Goal: Information Seeking & Learning: Learn about a topic

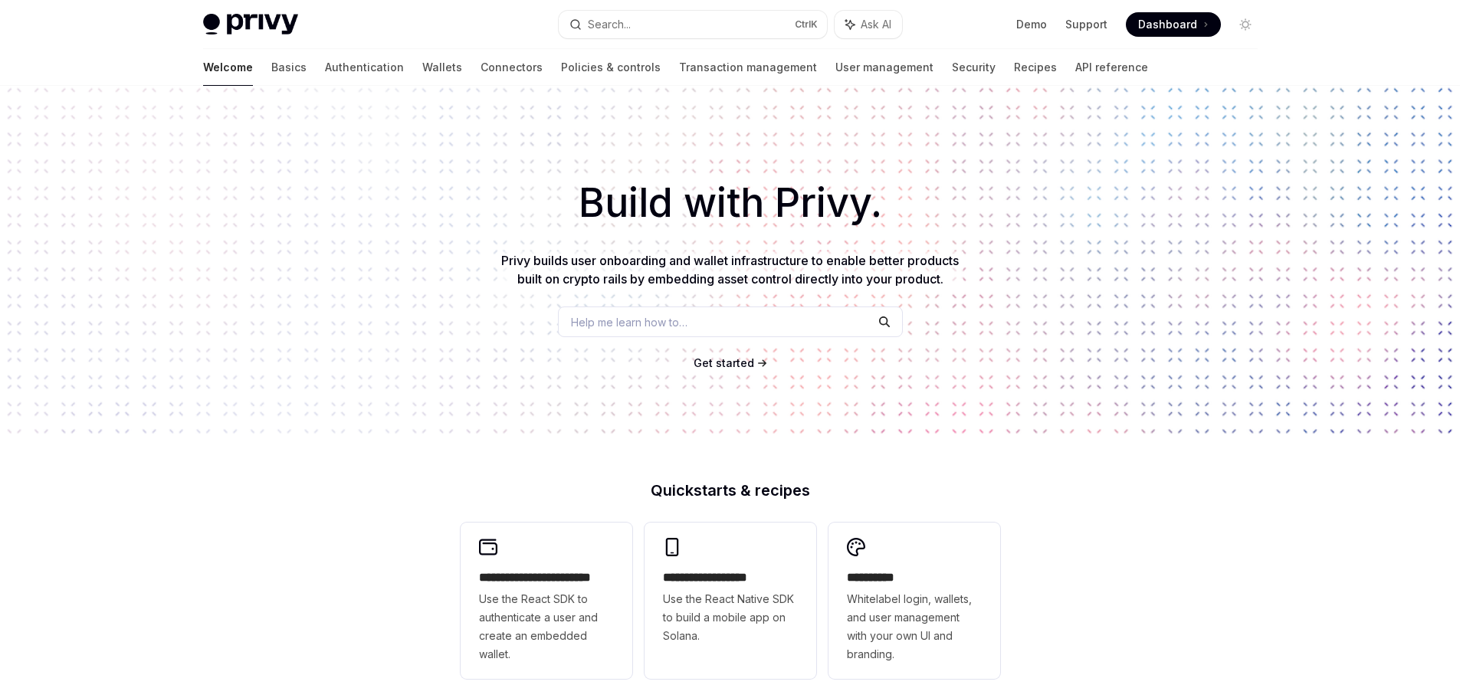
drag, startPoint x: 0, startPoint y: 0, endPoint x: 653, endPoint y: 314, distance: 724.5
click at [653, 314] on span "Help me learn how to…" at bounding box center [629, 322] width 116 height 16
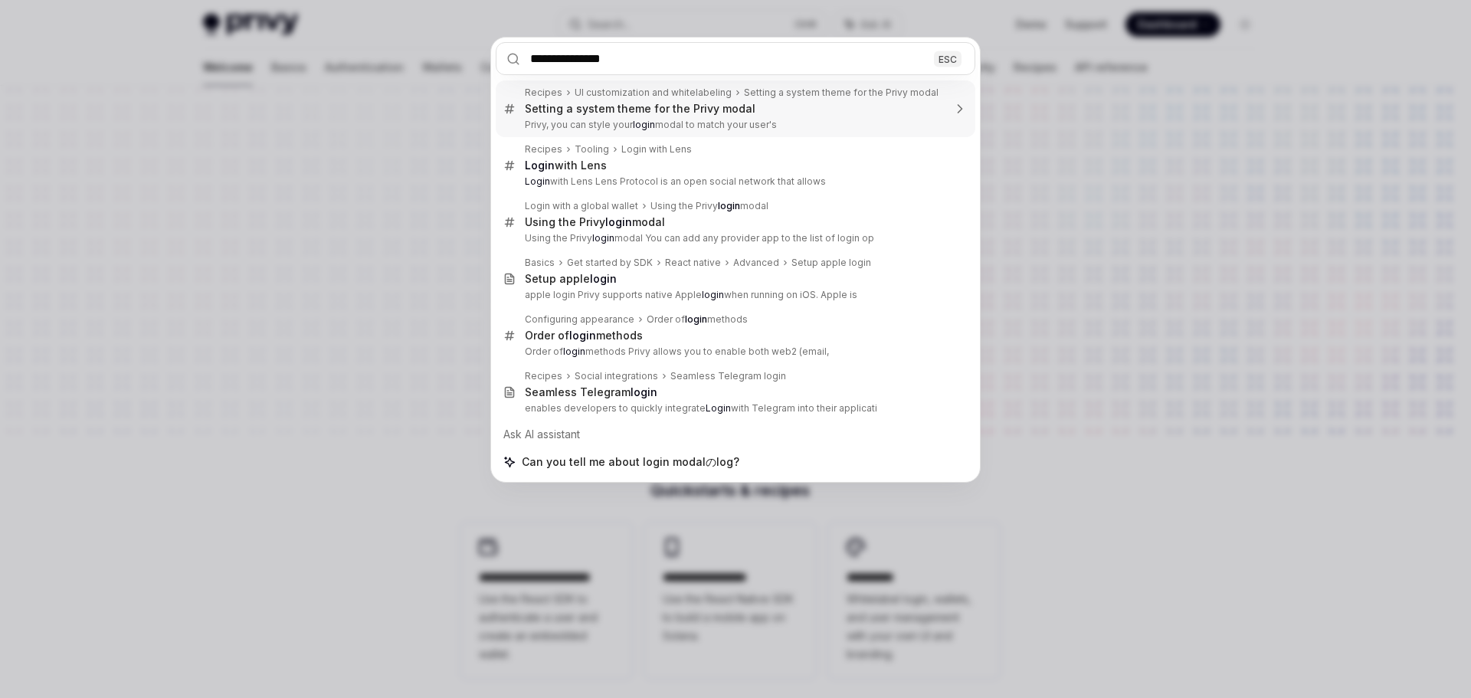
type input "**********"
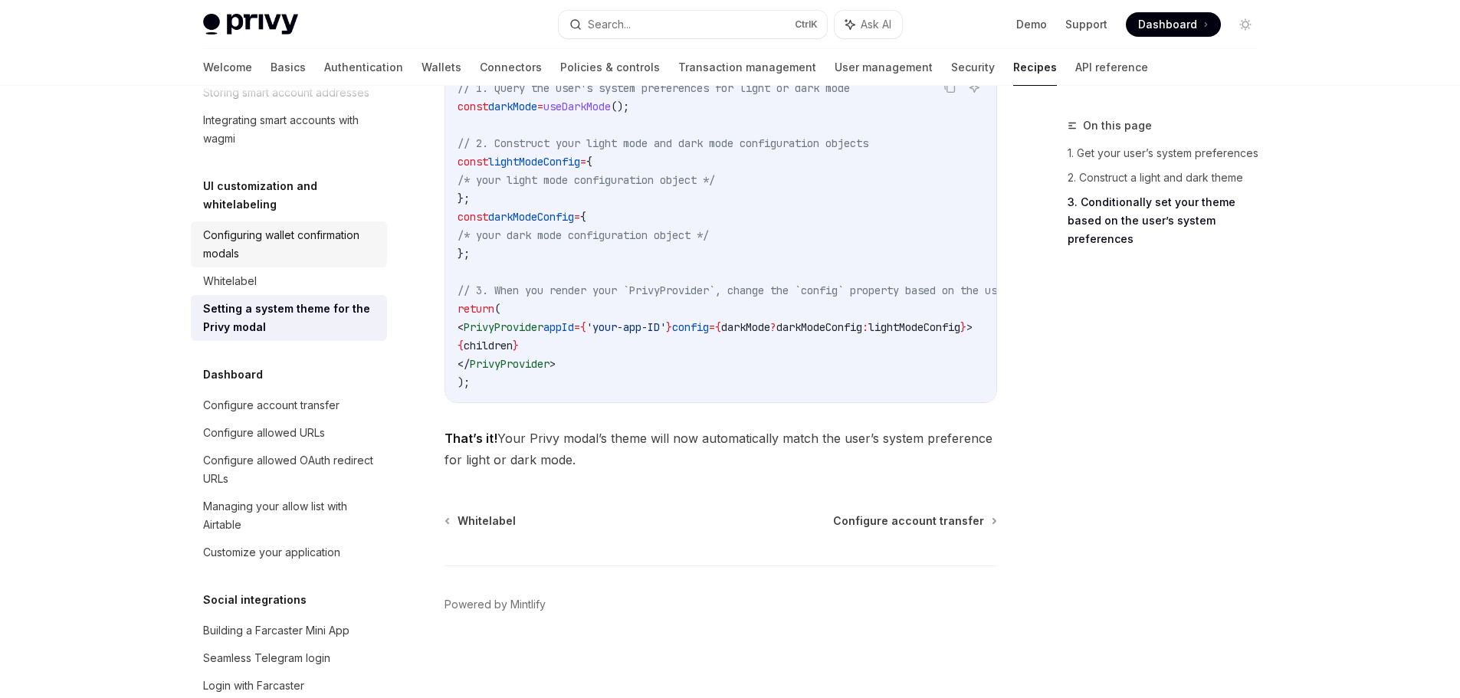
click at [284, 263] on div "Configuring wallet confirmation modals" at bounding box center [290, 244] width 175 height 37
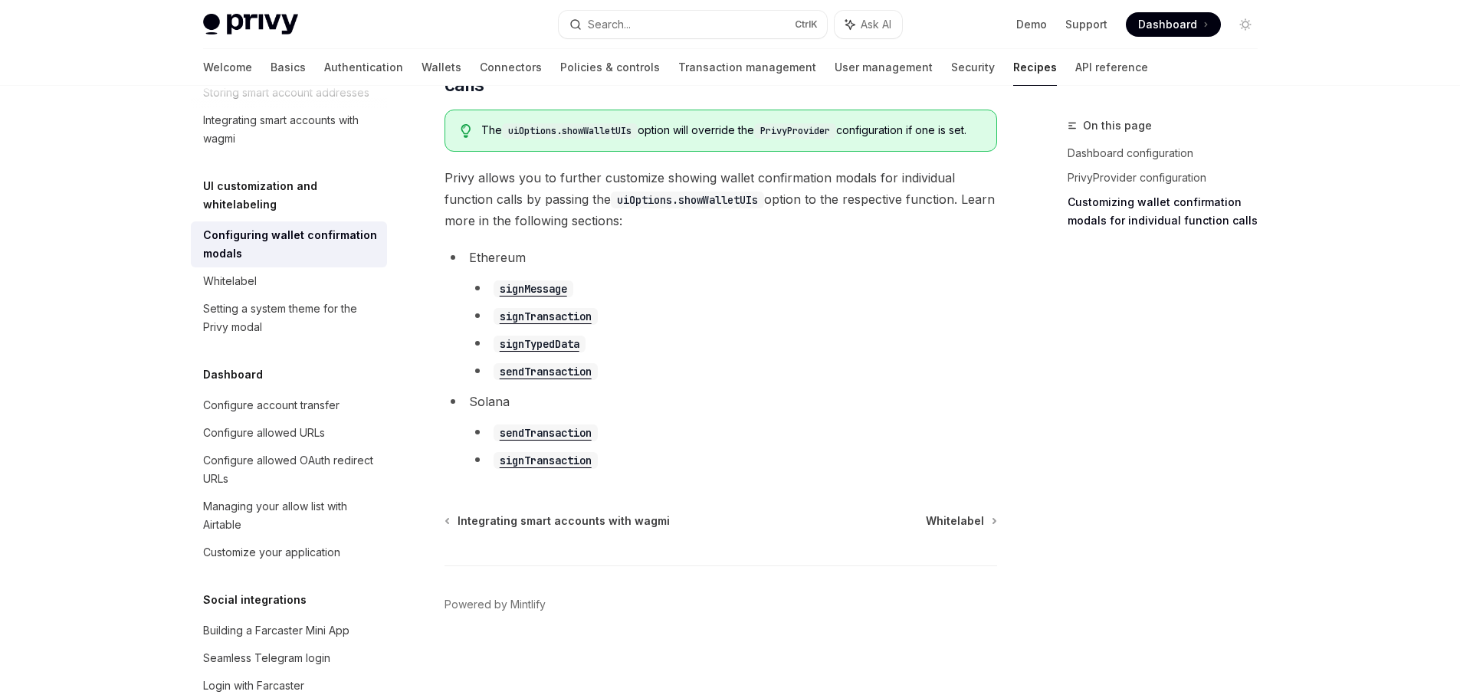
scroll to position [874, 0]
click at [542, 290] on code "signMessage" at bounding box center [533, 288] width 80 height 17
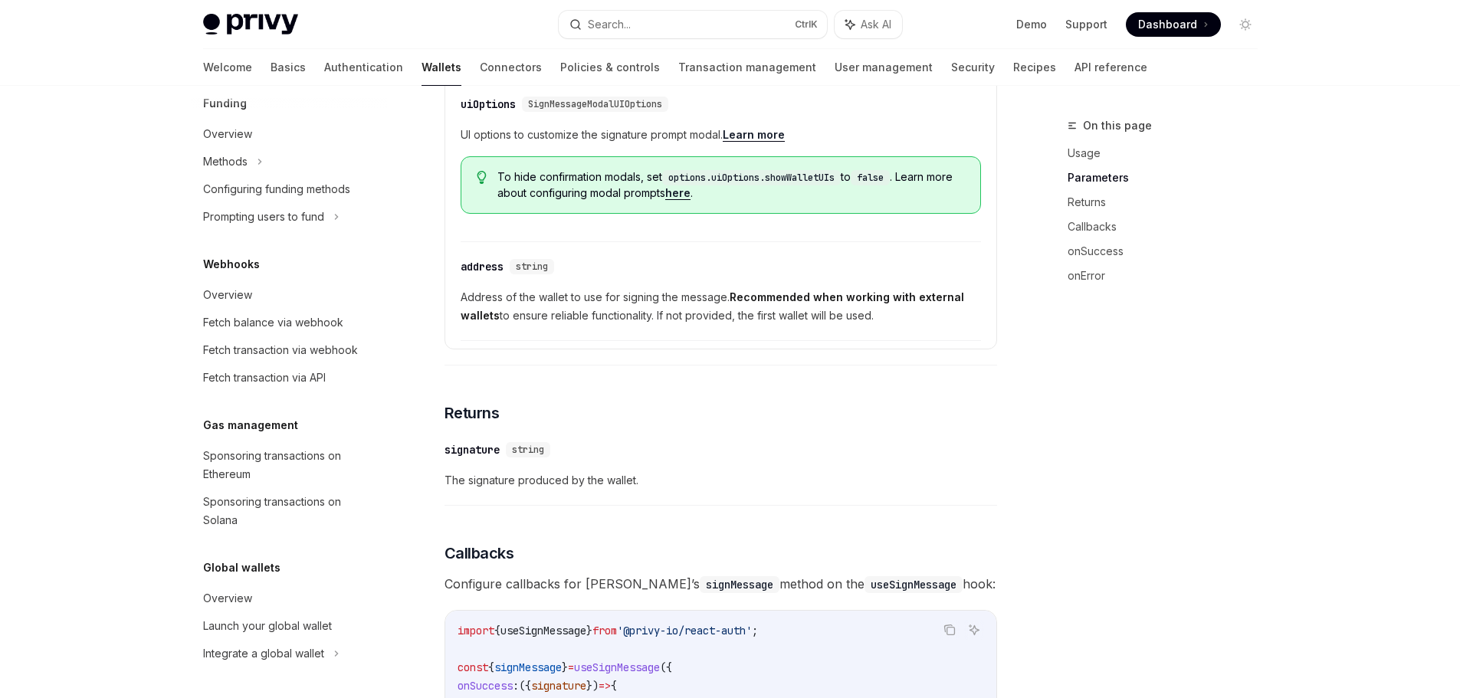
scroll to position [894, 0]
click at [864, 21] on span "Ask AI" at bounding box center [876, 24] width 31 height 15
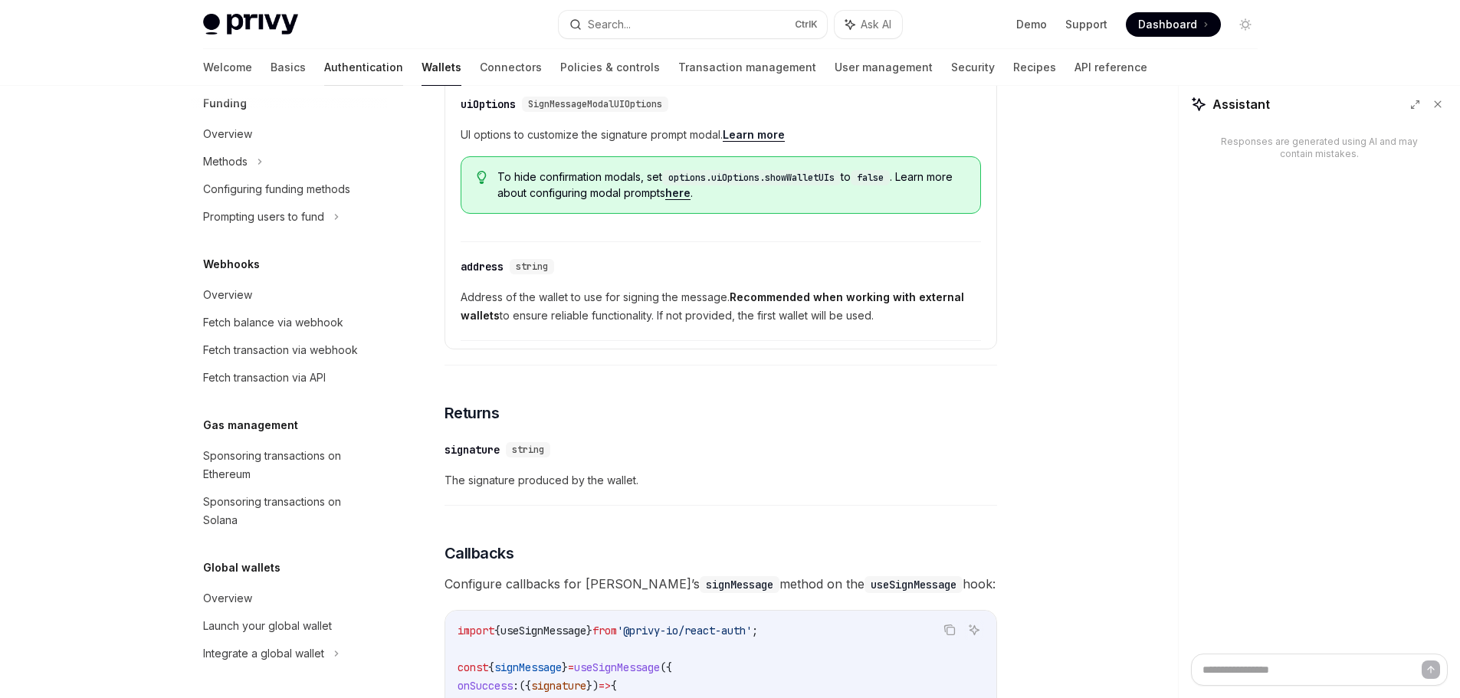
click at [324, 70] on link "Authentication" at bounding box center [363, 67] width 79 height 37
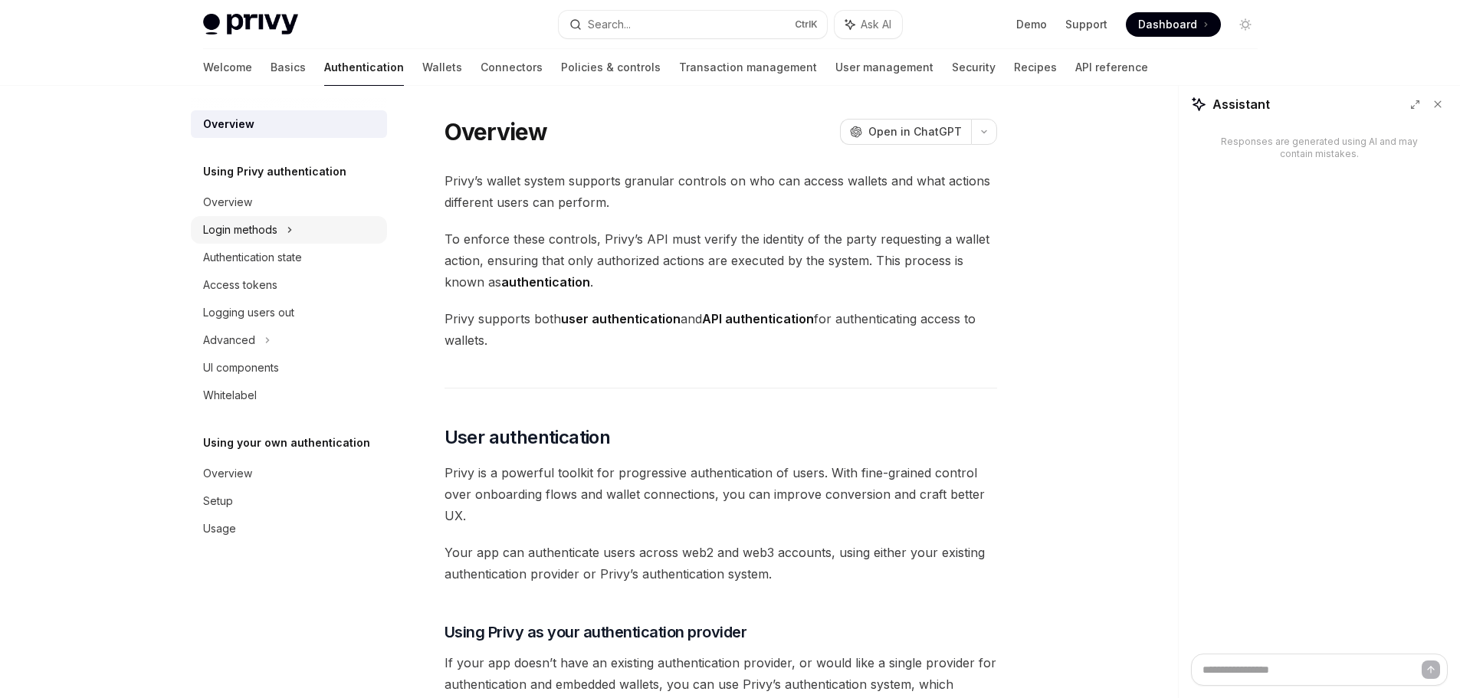
click at [257, 234] on div "Login methods" at bounding box center [240, 230] width 74 height 18
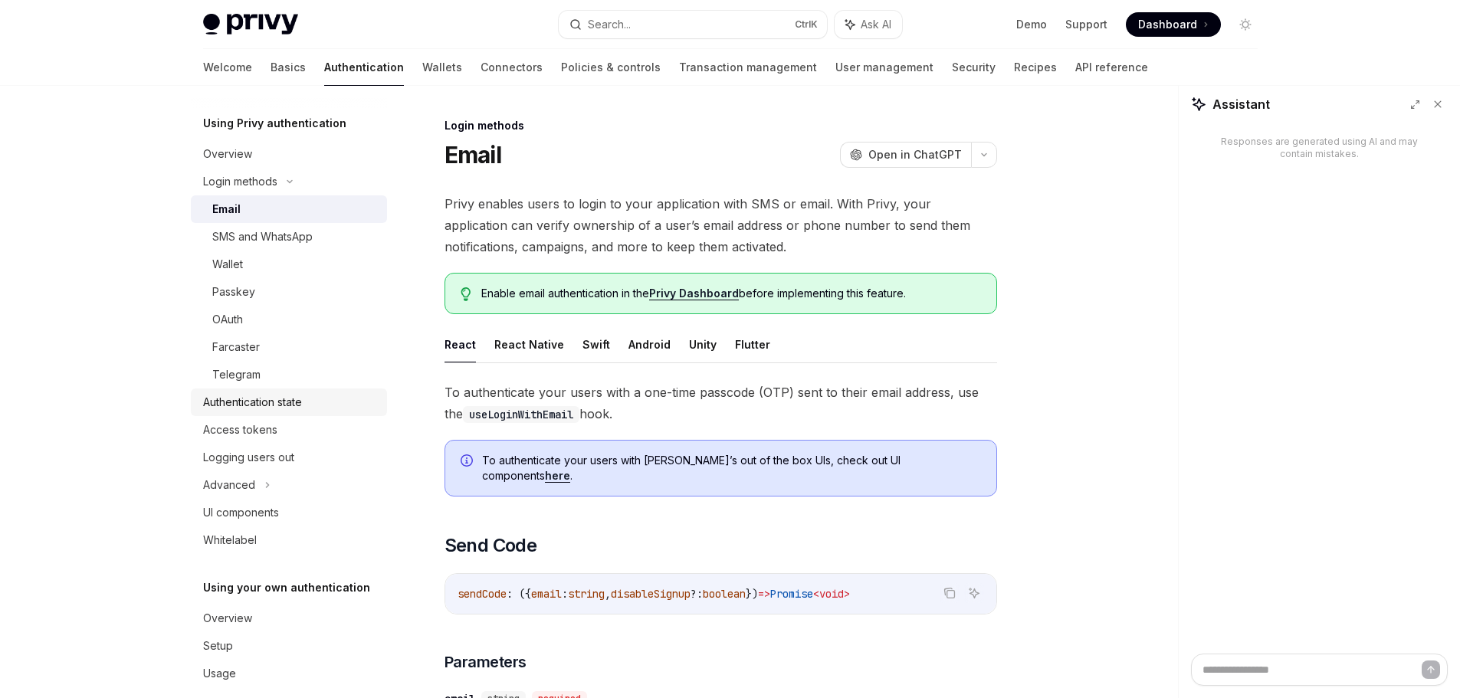
scroll to position [68, 0]
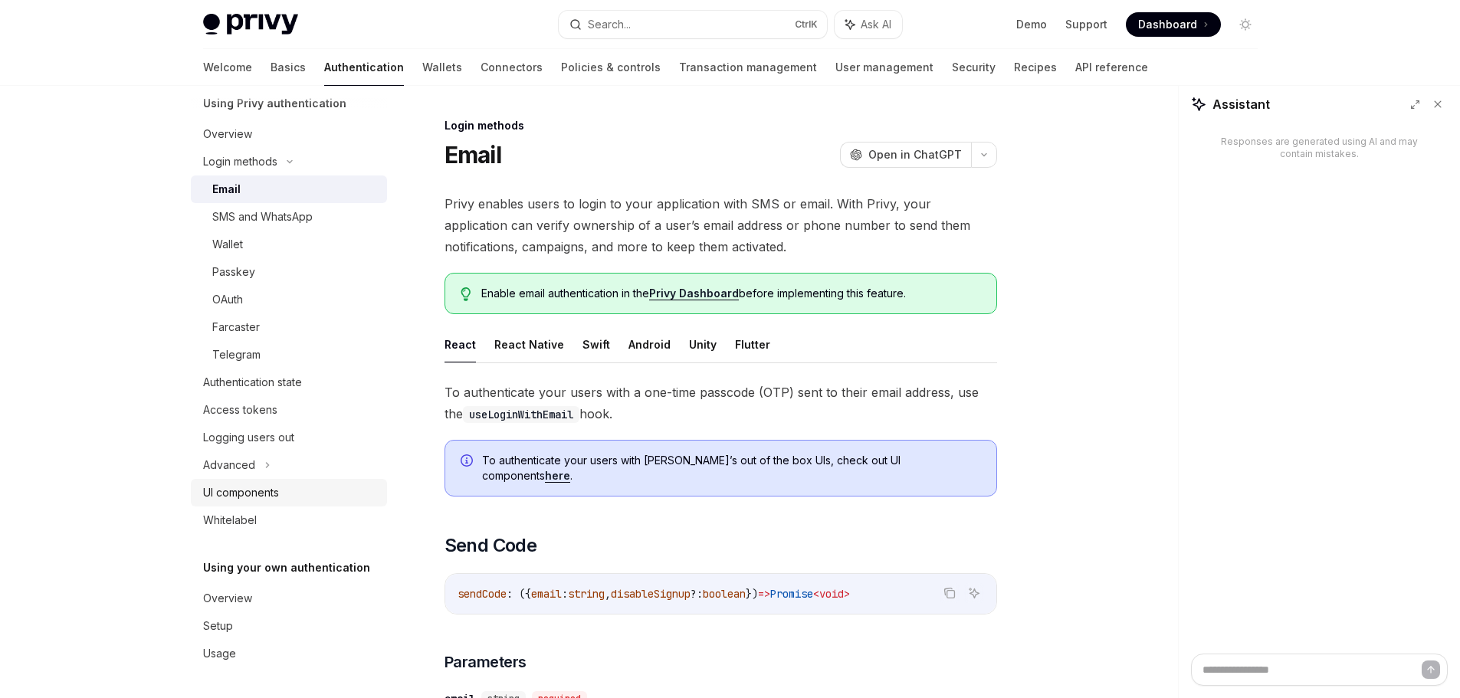
click at [274, 497] on div "UI components" at bounding box center [241, 493] width 76 height 18
type textarea "*"
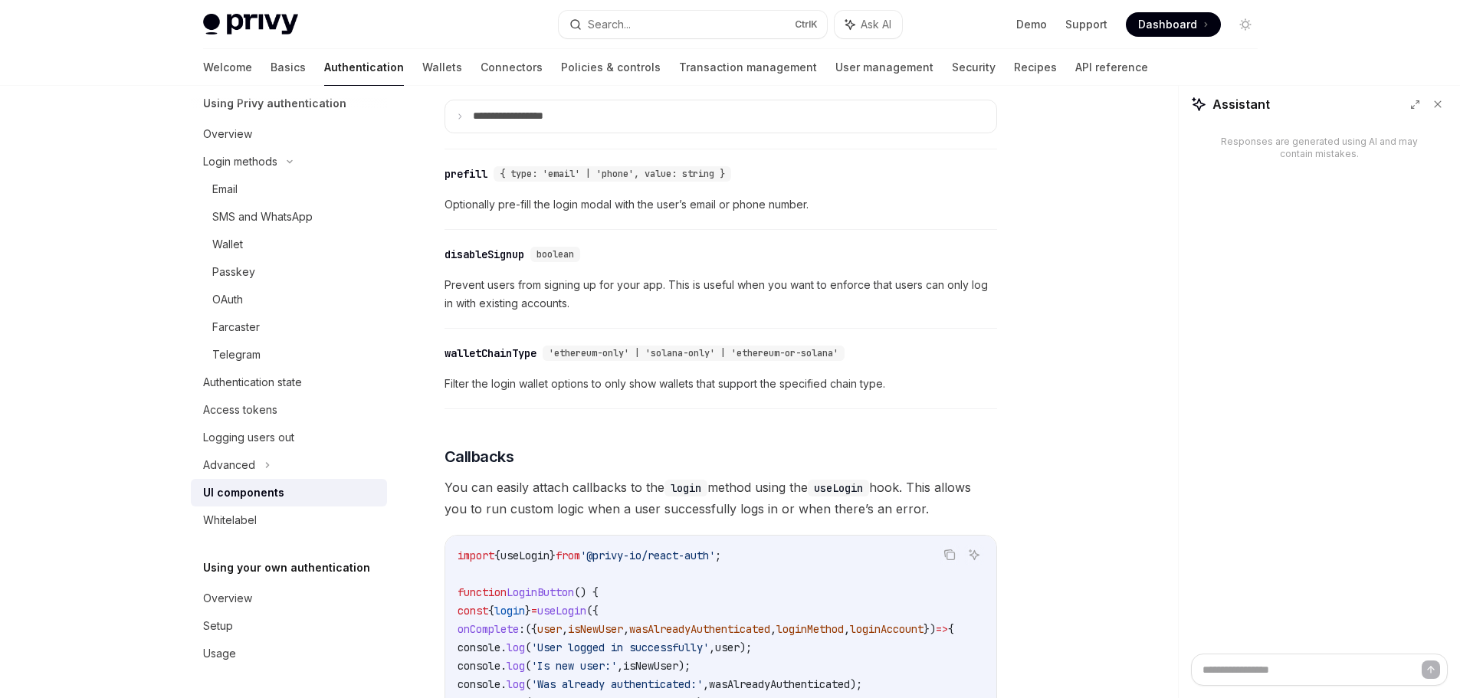
scroll to position [1456, 0]
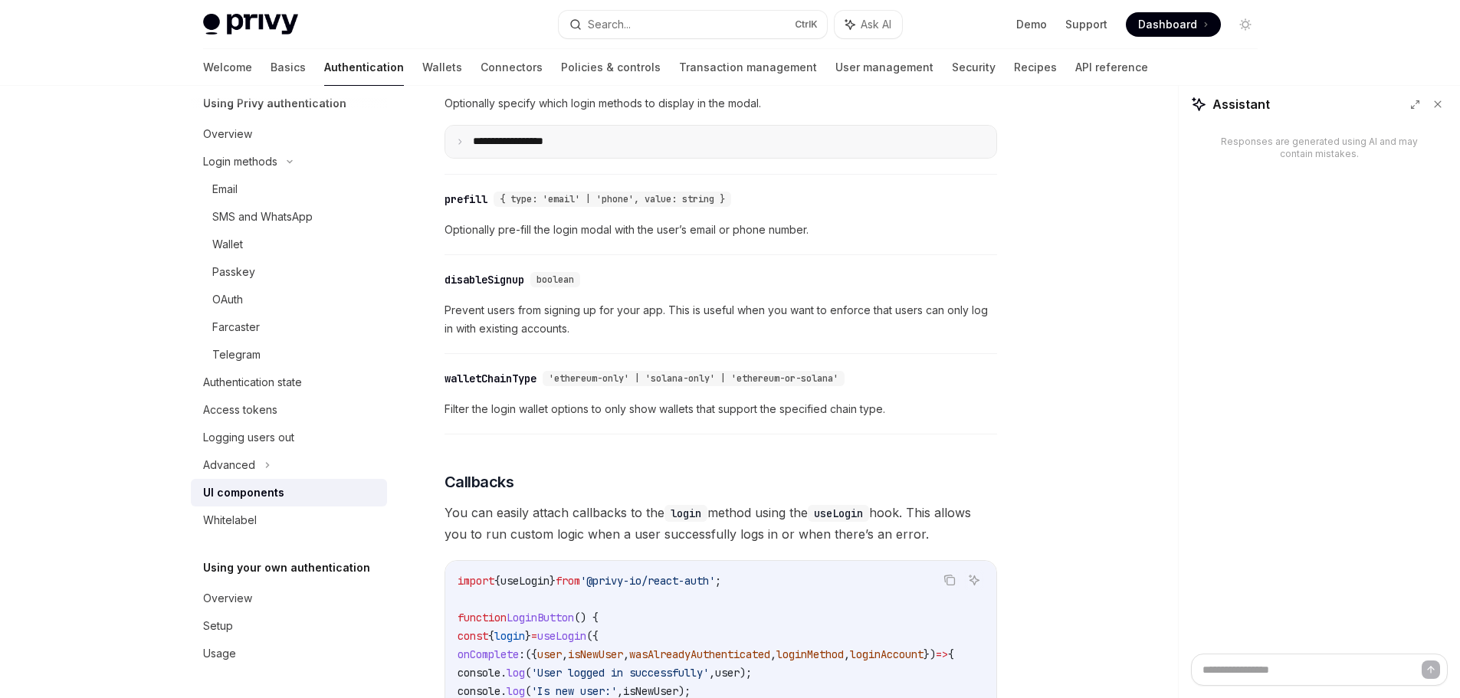
click at [539, 149] on p "**********" at bounding box center [526, 142] width 107 height 14
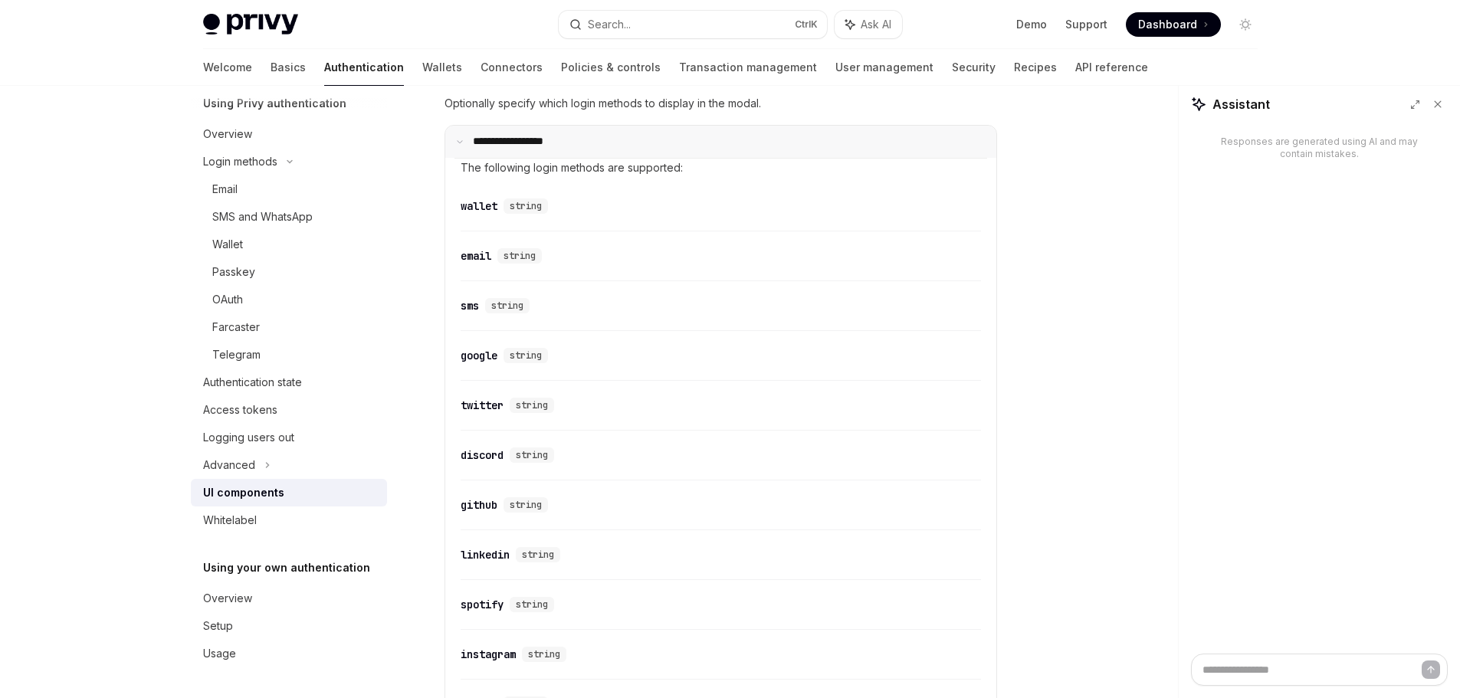
click at [539, 149] on p "**********" at bounding box center [524, 142] width 102 height 14
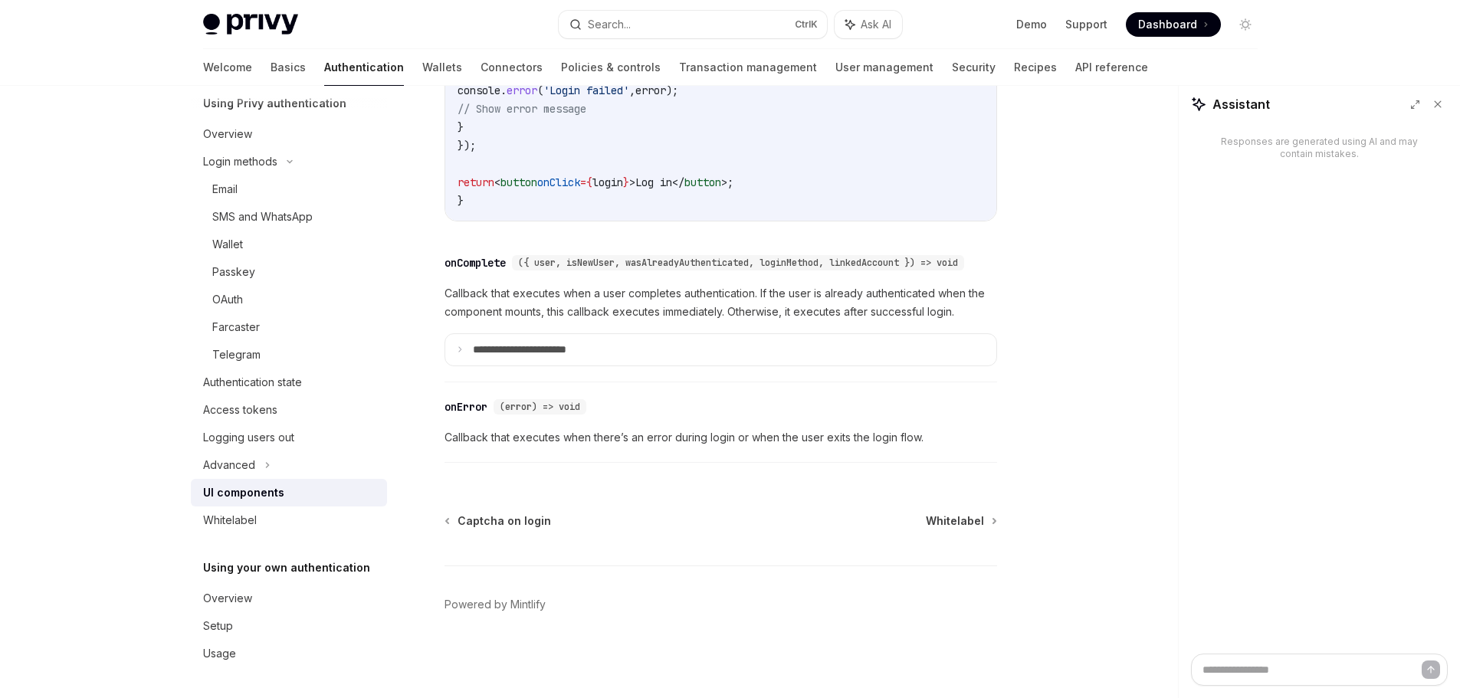
scroll to position [2225, 0]
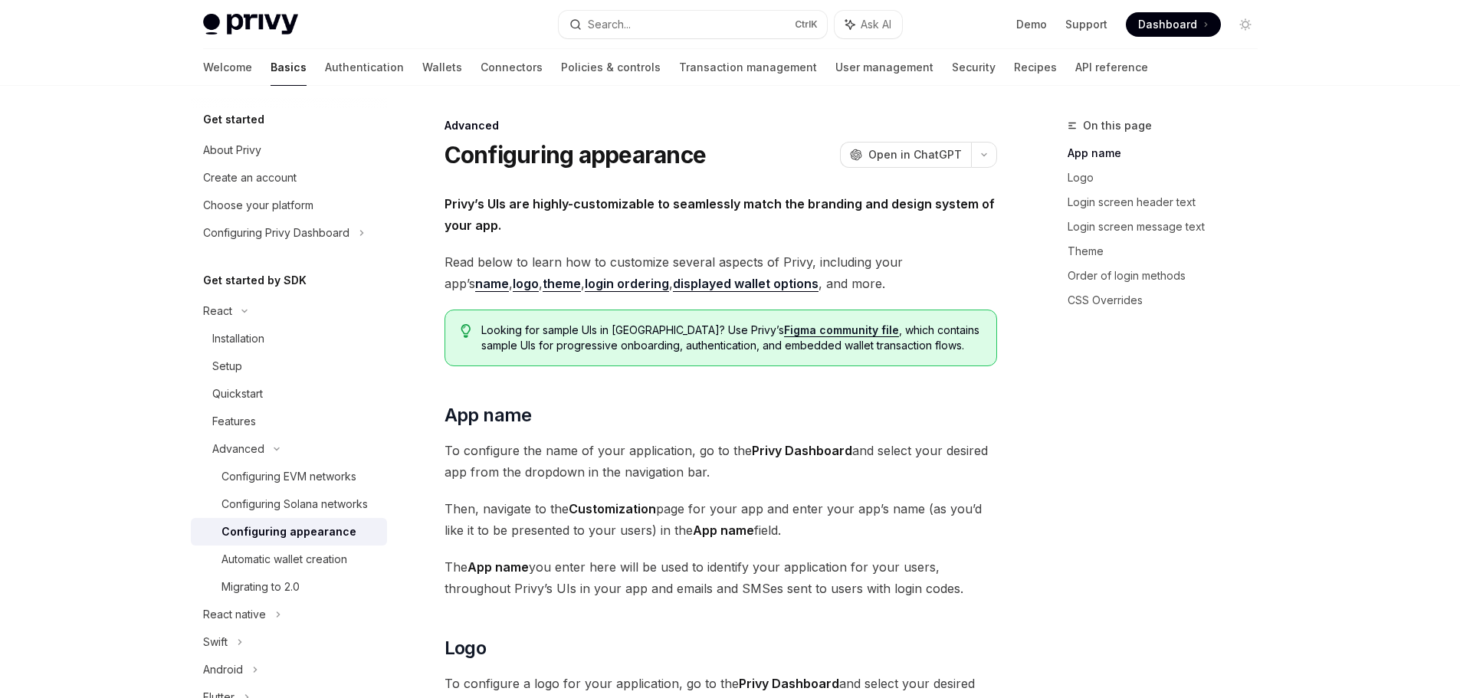
click at [896, 293] on span "Read below to learn how to customize several aspects of Privy, including your a…" at bounding box center [720, 272] width 552 height 43
click at [1068, 378] on div "On this page App name Logo Login screen header text Login screen message text T…" at bounding box center [1153, 407] width 233 height 582
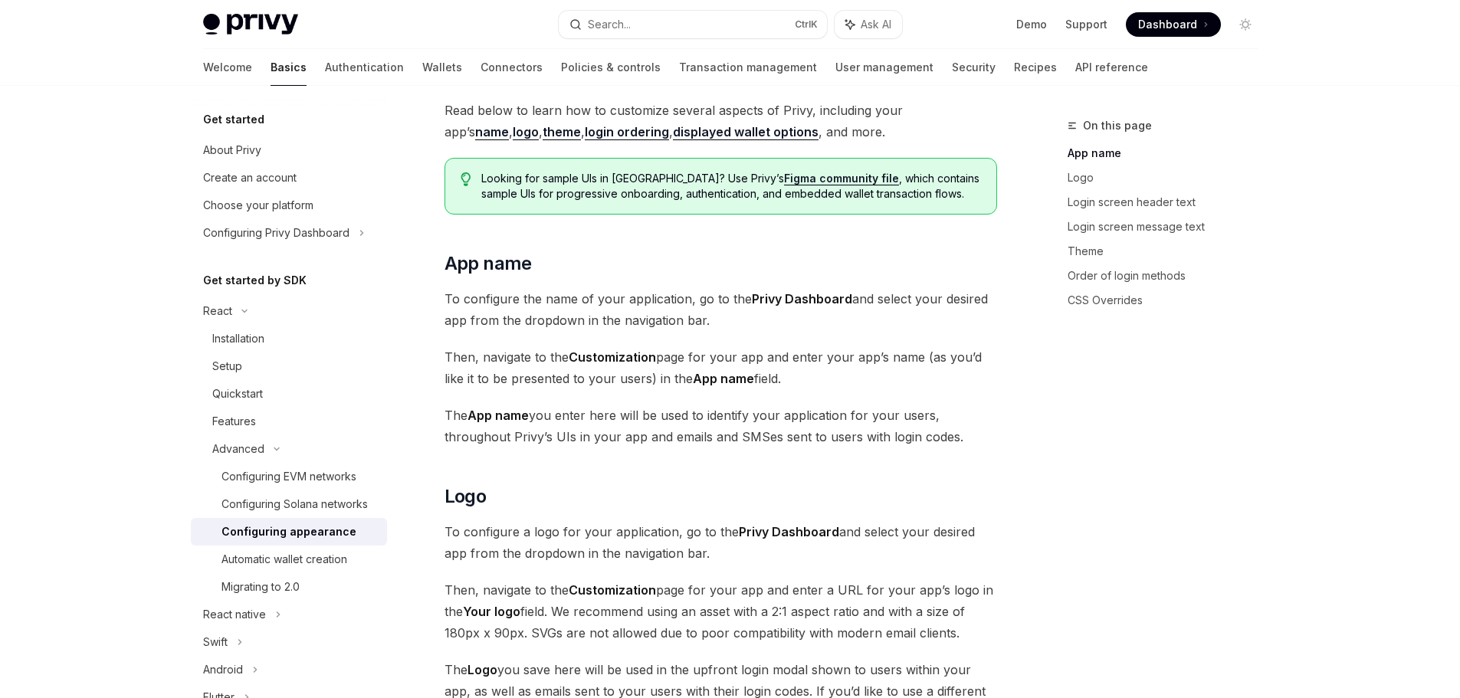
scroll to position [153, 0]
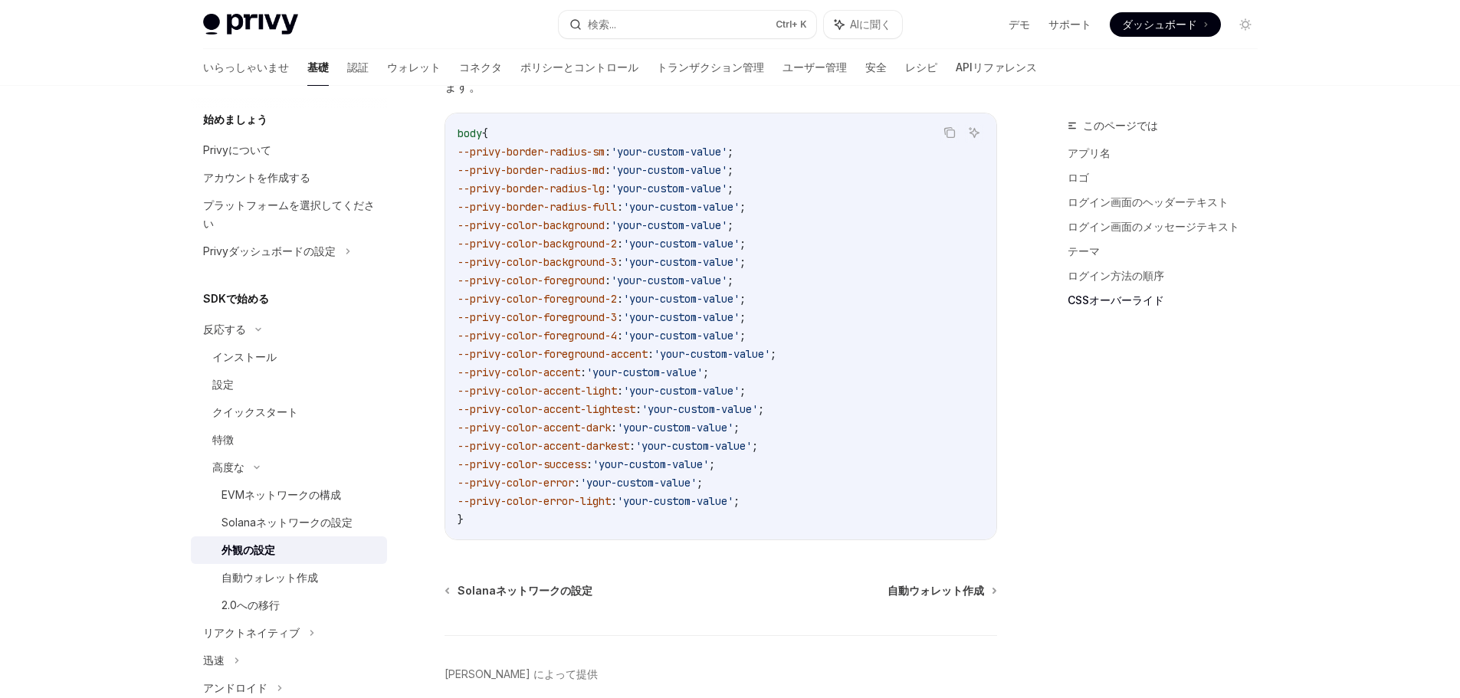
scroll to position [3936, 0]
